Goal: Task Accomplishment & Management: Use online tool/utility

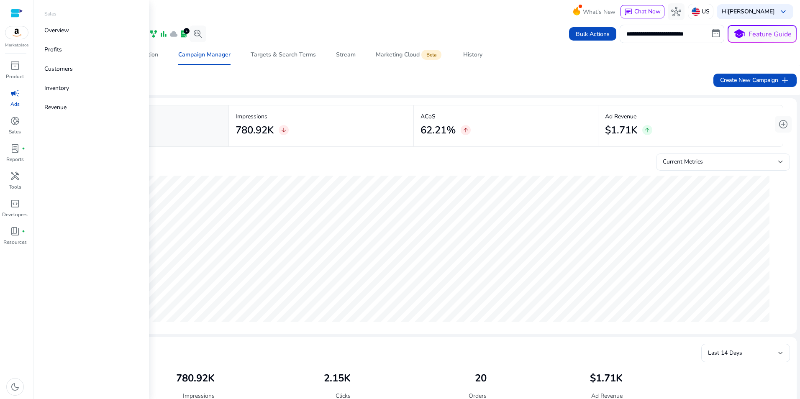
click at [15, 95] on span "campaign" at bounding box center [15, 93] width 10 height 10
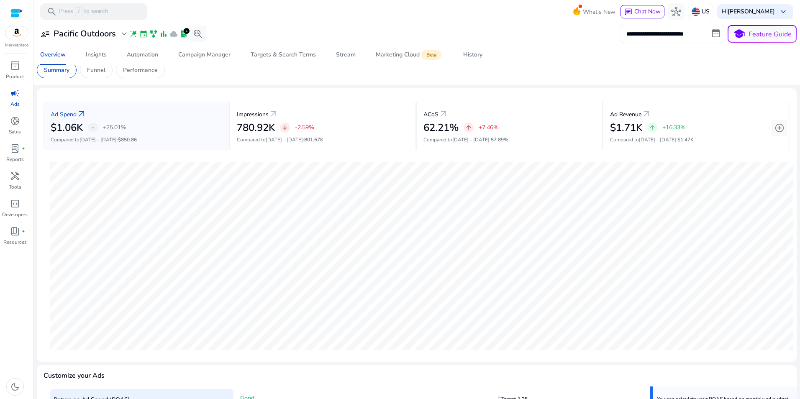
scroll to position [8, 0]
click at [194, 43] on div "**********" at bounding box center [417, 34] width 760 height 18
click at [200, 54] on div "Campaign Manager" at bounding box center [204, 55] width 52 height 6
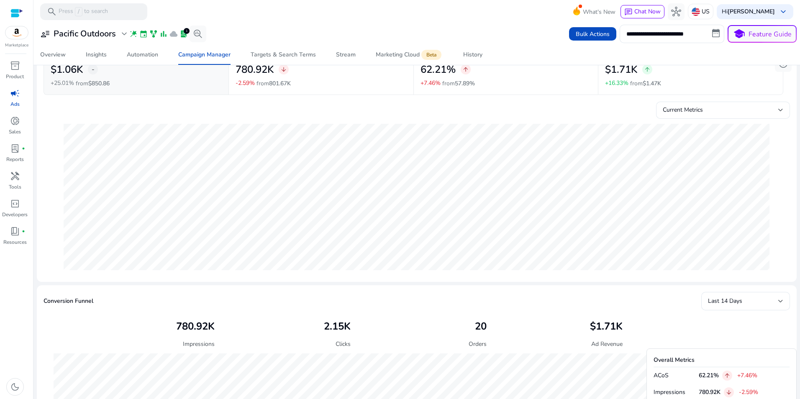
scroll to position [62, 0]
click at [756, 111] on div "Current Metrics" at bounding box center [720, 108] width 115 height 9
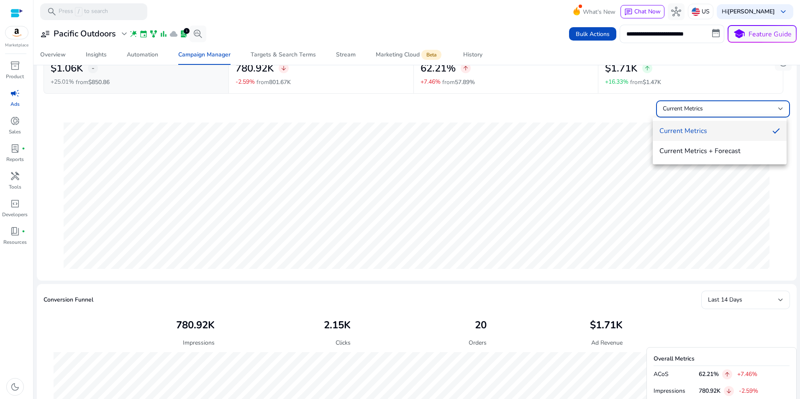
scroll to position [0, 0]
click at [762, 112] on div at bounding box center [400, 199] width 800 height 399
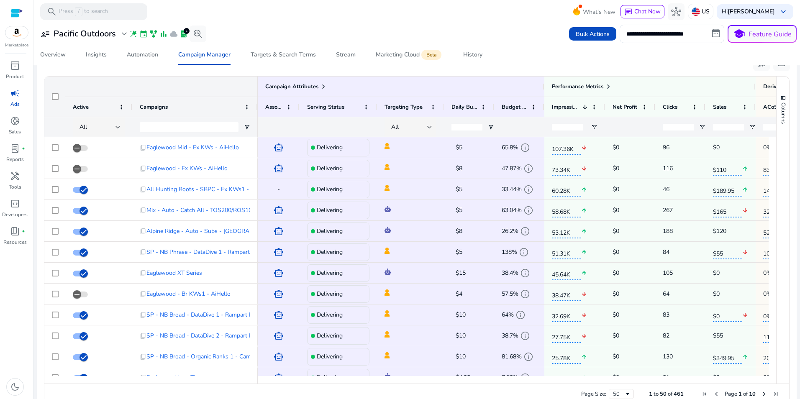
scroll to position [549, 0]
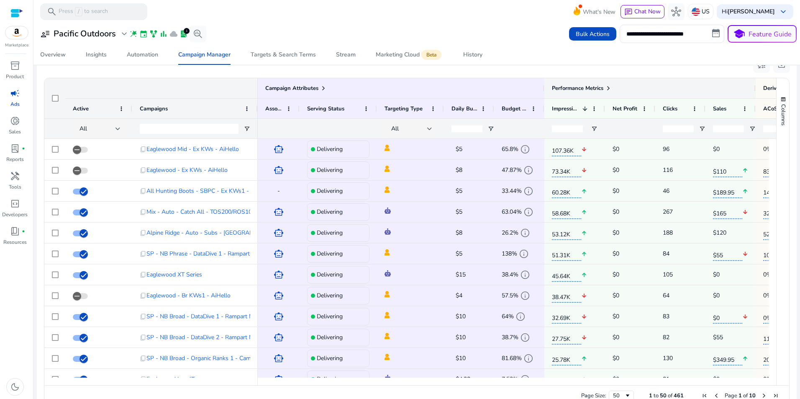
click at [608, 85] on span at bounding box center [608, 88] width 7 height 7
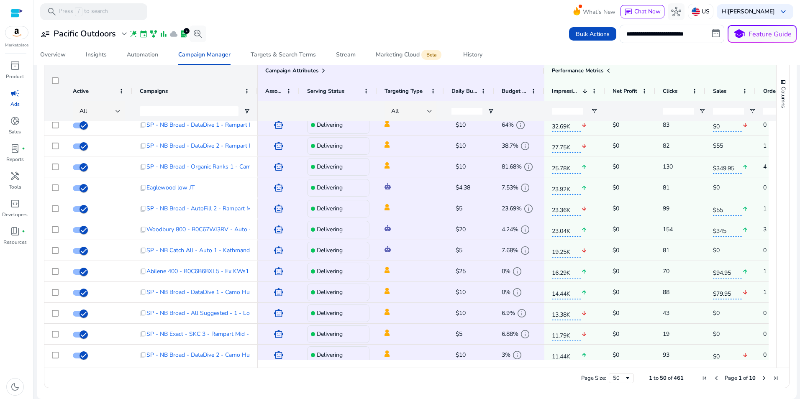
scroll to position [196, 0]
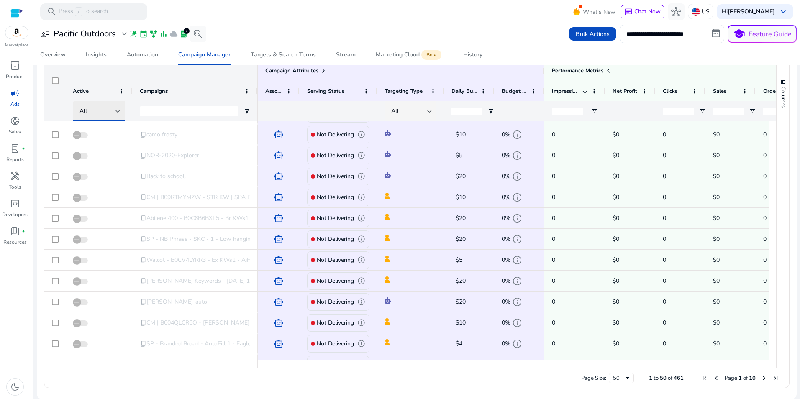
click at [120, 108] on div at bounding box center [117, 111] width 5 height 10
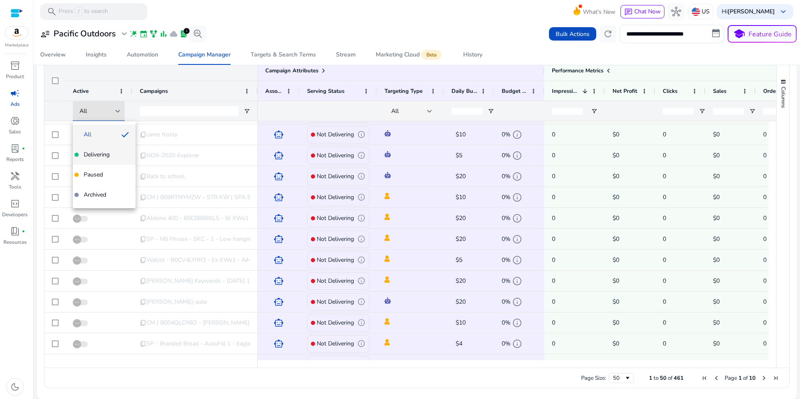
click at [113, 155] on span "Delivering" at bounding box center [103, 155] width 49 height 8
